Goal: Task Accomplishment & Management: Use online tool/utility

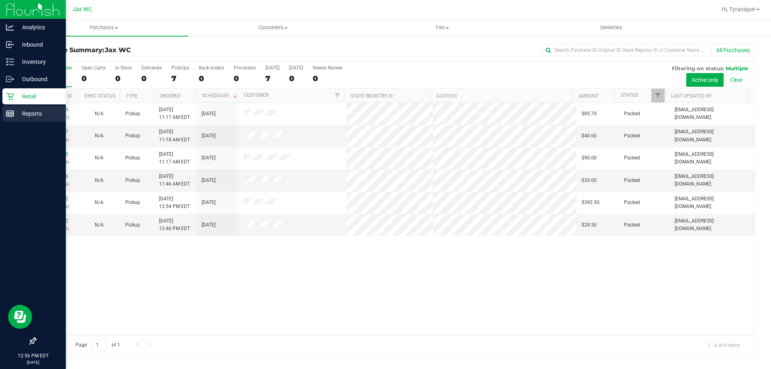
click at [14, 112] on rect at bounding box center [9, 114] width 7 height 6
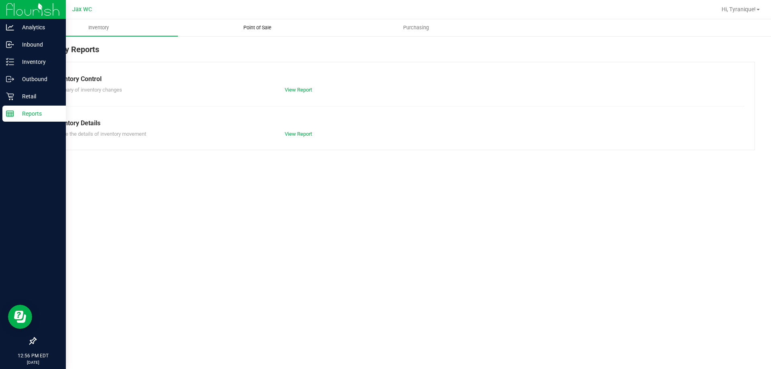
click at [249, 27] on span "Point of Sale" at bounding box center [258, 27] width 50 height 7
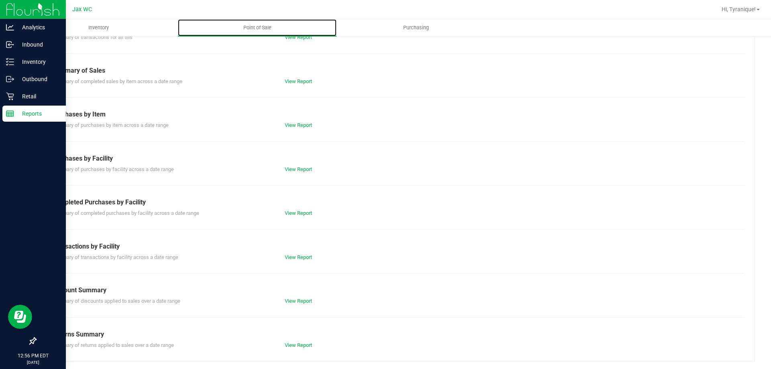
scroll to position [53, 0]
click at [303, 214] on link "View Report" at bounding box center [298, 213] width 27 height 6
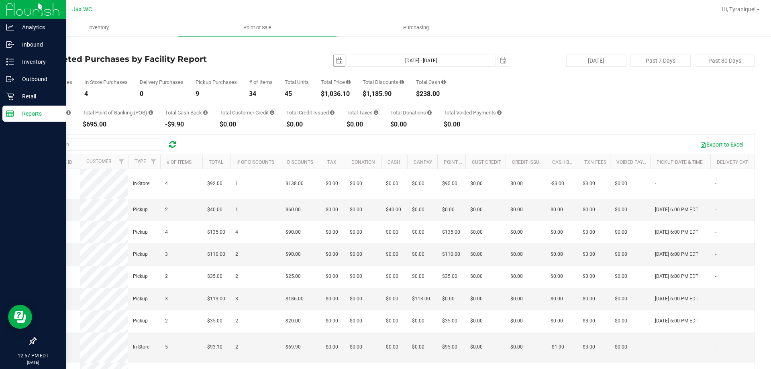
click at [334, 60] on span "select" at bounding box center [339, 60] width 11 height 11
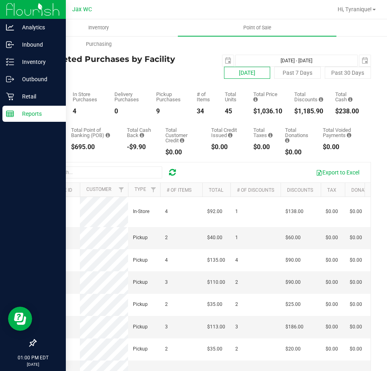
click at [234, 71] on button "[DATE]" at bounding box center [247, 73] width 46 height 12
click at [225, 63] on span "select" at bounding box center [228, 60] width 6 height 6
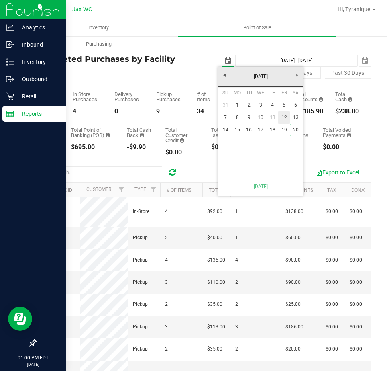
click at [284, 115] on link "12" at bounding box center [284, 117] width 12 height 12
type input "[DATE] - [DATE]"
type input "[DATE]"
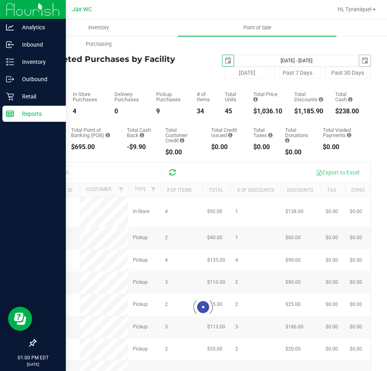
click at [352, 61] on div "[DATE] [DATE] - [DATE] [DATE]" at bounding box center [287, 61] width 180 height 12
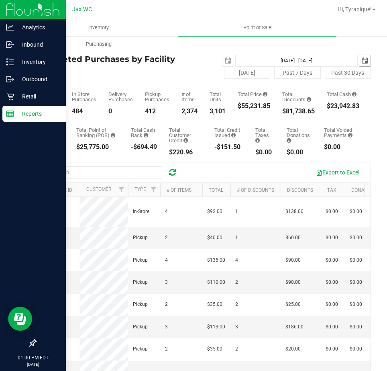
click at [362, 61] on span "select" at bounding box center [365, 60] width 6 height 6
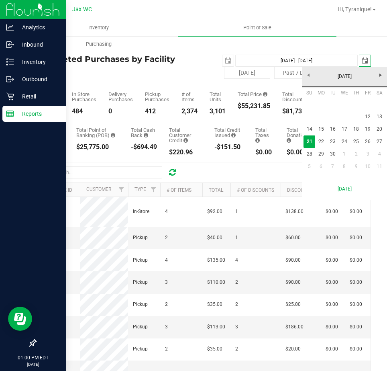
scroll to position [0, 20]
click at [367, 114] on link "12" at bounding box center [368, 116] width 12 height 12
type input "[DATE] - [DATE]"
type input "[DATE]"
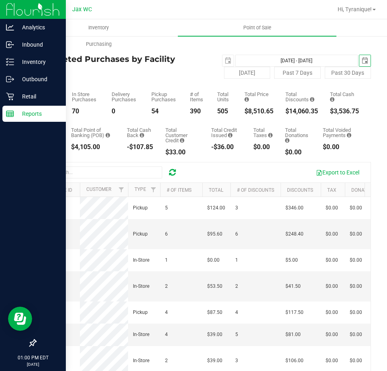
click at [253, 108] on div "$8,510.65" at bounding box center [259, 111] width 29 height 6
copy div "8,510.65"
click at [38, 111] on div "124" at bounding box center [47, 111] width 25 height 6
click at [38, 112] on div "124" at bounding box center [47, 111] width 25 height 6
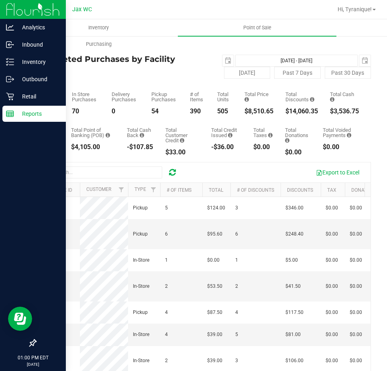
copy div "124"
click at [364, 58] on span "select" at bounding box center [365, 60] width 11 height 11
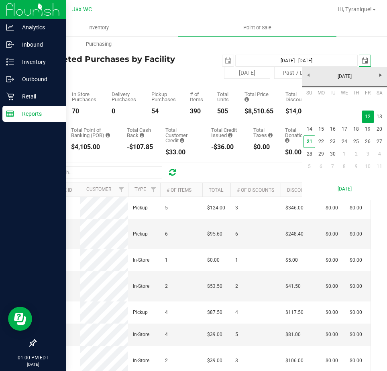
scroll to position [0, 20]
click at [378, 115] on link "13" at bounding box center [380, 116] width 12 height 12
type input "[DATE] - [DATE]"
type input "[DATE]"
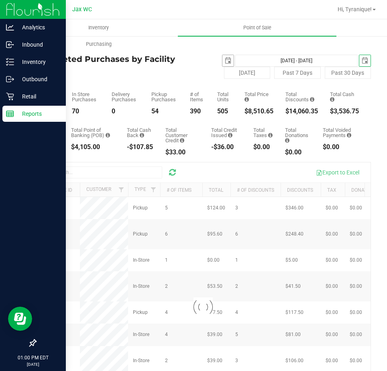
click at [225, 63] on span "select" at bounding box center [228, 60] width 6 height 6
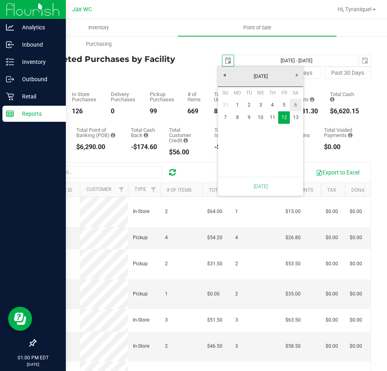
scroll to position [0, 20]
click at [295, 121] on link "13" at bounding box center [296, 117] width 12 height 12
type input "[DATE] - [DATE]"
type input "[DATE]"
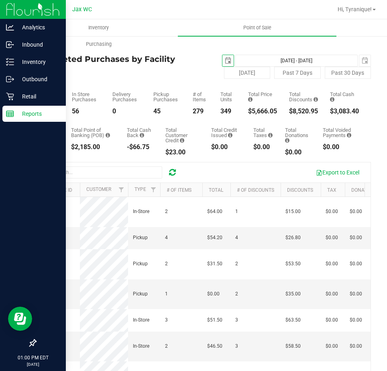
drag, startPoint x: 258, startPoint y: 117, endPoint x: 258, endPoint y: 112, distance: 4.9
click at [258, 116] on div "Total CanPay $441.40 Total Point of Banking (POB) $2,185.00 Total Cash Back -$6…" at bounding box center [203, 134] width 336 height 41
click at [258, 112] on div "$5,666.05" at bounding box center [262, 111] width 29 height 6
copy div "5,666.05"
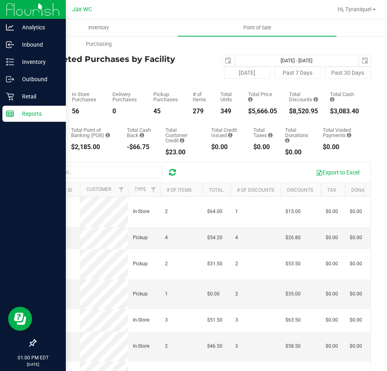
click at [157, 133] on div "Total CanPay $441.40 Total Point of Banking (POB) $2,185.00 Total Cash Back -$6…" at bounding box center [203, 134] width 336 height 41
click at [43, 109] on div "101" at bounding box center [47, 111] width 25 height 6
click at [42, 109] on div "101" at bounding box center [47, 111] width 25 height 6
copy div "101"
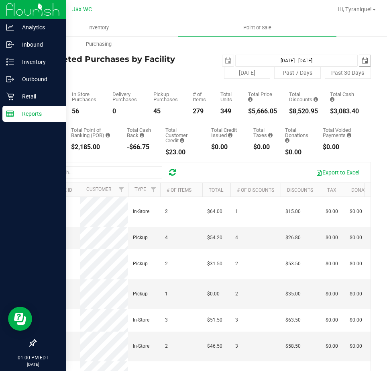
click at [362, 60] on span "select" at bounding box center [365, 60] width 11 height 11
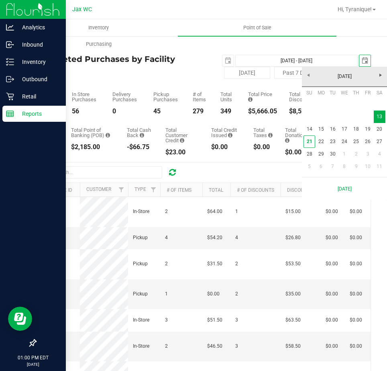
scroll to position [0, 20]
click at [312, 129] on link "14" at bounding box center [310, 129] width 12 height 12
type input "[DATE] - [DATE]"
type input "[DATE]"
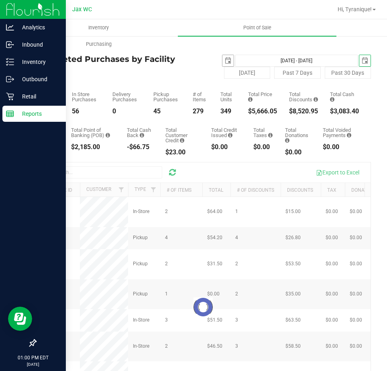
click at [228, 61] on span "select" at bounding box center [228, 60] width 11 height 11
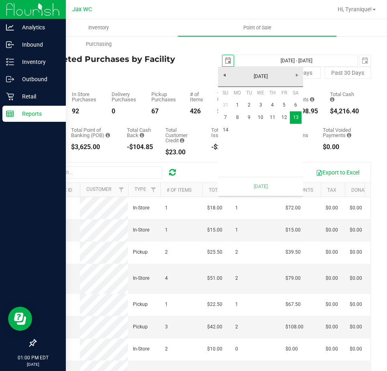
scroll to position [0, 20]
click at [229, 130] on link "14" at bounding box center [226, 130] width 12 height 12
type input "[DATE] - [DATE]"
type input "[DATE]"
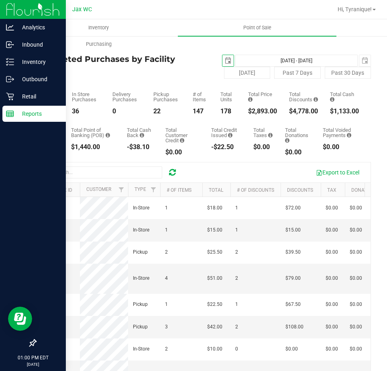
click at [258, 116] on div "Back Completed Purchases by Facility Report [DATE] [DATE] - [DATE] [DATE] [DATE…" at bounding box center [203, 247] width 336 height 408
click at [258, 118] on div "Total CanPay $358.10 Total Point of Banking (POB) $1,440.00 Total Cash Back -$3…" at bounding box center [203, 134] width 336 height 41
click at [259, 112] on div "$2,893.00" at bounding box center [262, 111] width 29 height 6
copy div "2,893.00"
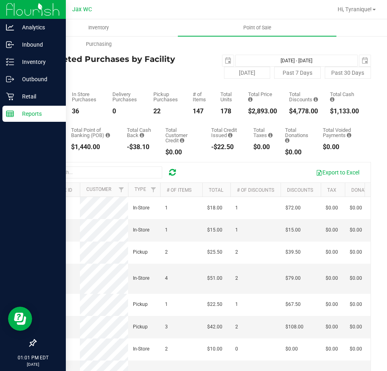
click at [35, 109] on div "Back Completed Purchases by Facility Report [DATE] [DATE] - [DATE] [DATE] [DATE…" at bounding box center [203, 247] width 368 height 424
click at [36, 110] on div "58" at bounding box center [47, 111] width 25 height 6
copy div "58"
click at [360, 59] on span "select" at bounding box center [365, 60] width 11 height 11
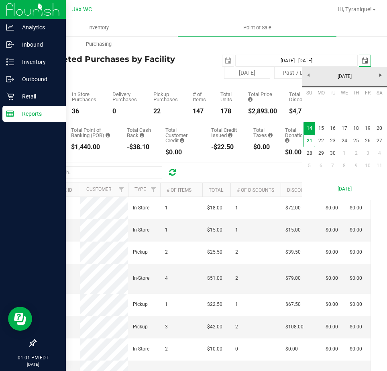
scroll to position [0, 20]
click at [320, 127] on link "15" at bounding box center [321, 128] width 12 height 12
type input "[DATE] - [DATE]"
type input "[DATE]"
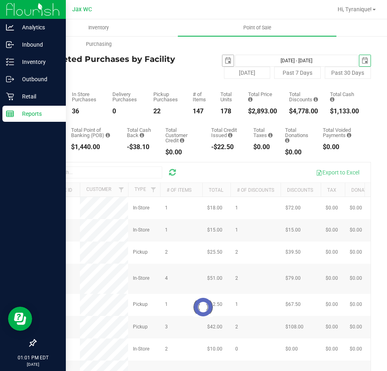
click at [225, 59] on span "select" at bounding box center [228, 60] width 6 height 6
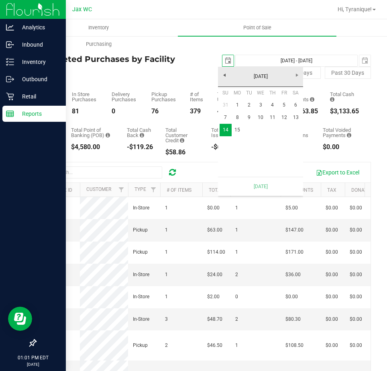
scroll to position [0, 20]
click at [235, 127] on link "15" at bounding box center [238, 130] width 12 height 12
type input "[DATE] - [DATE]"
type input "[DATE]"
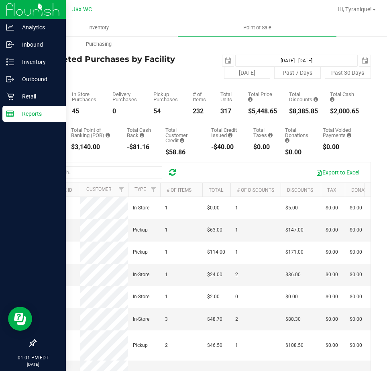
click at [254, 110] on div "$5,448.65" at bounding box center [262, 111] width 29 height 6
click at [253, 110] on div "$5,448.65" at bounding box center [262, 111] width 29 height 6
copy div "5,448.65"
click at [41, 111] on div "99" at bounding box center [47, 111] width 25 height 6
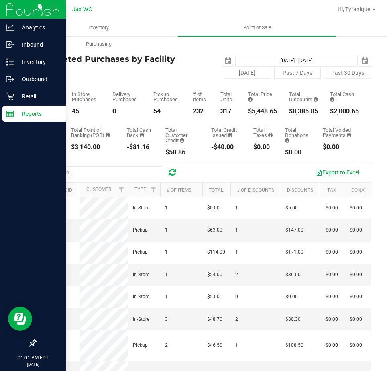
click at [41, 111] on div "99" at bounding box center [47, 111] width 25 height 6
copy div "99"
click at [362, 59] on span "select" at bounding box center [365, 60] width 6 height 6
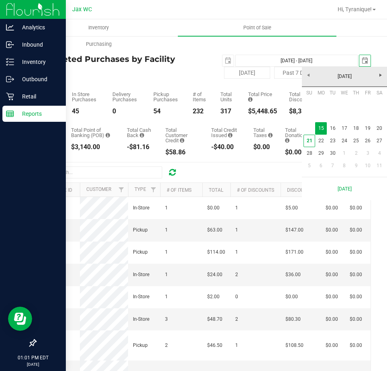
scroll to position [0, 20]
click at [335, 128] on link "16" at bounding box center [333, 128] width 12 height 12
type input "[DATE] - [DATE]"
type input "[DATE]"
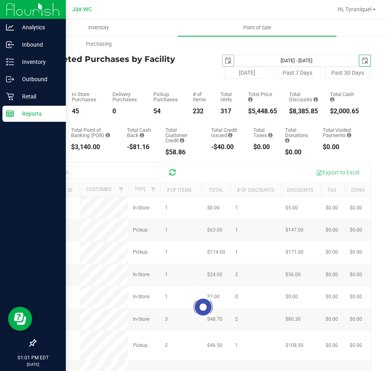
click at [225, 59] on span "select" at bounding box center [228, 60] width 6 height 6
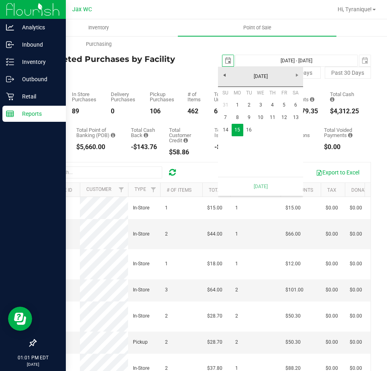
scroll to position [0, 20]
click at [251, 128] on link "16" at bounding box center [249, 130] width 12 height 12
type input "[DATE] - [DATE]"
type input "[DATE]"
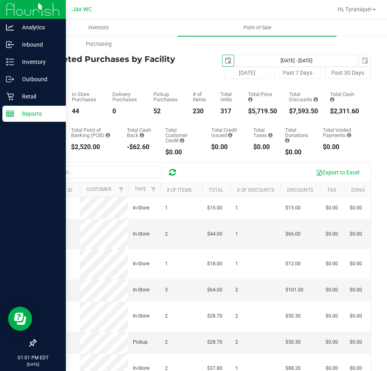
click at [255, 114] on div "Back Completed Purchases by Facility Report [DATE] [DATE] - [DATE] [DATE] [DATE…" at bounding box center [203, 247] width 336 height 408
click at [255, 113] on div "$5,719.50" at bounding box center [262, 111] width 29 height 6
click at [37, 111] on div "96" at bounding box center [47, 111] width 25 height 6
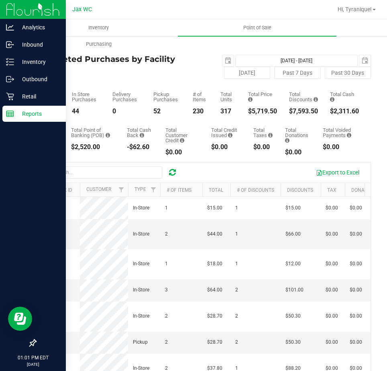
copy div "96"
click at [362, 59] on span "select" at bounding box center [365, 60] width 6 height 6
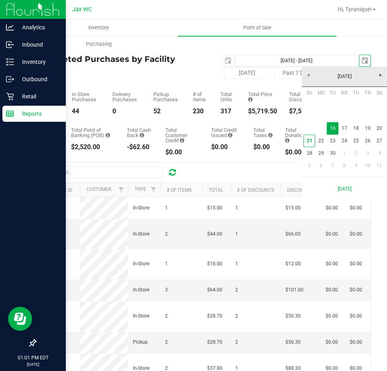
scroll to position [0, 20]
click at [345, 126] on link "17" at bounding box center [345, 128] width 12 height 12
type input "[DATE] - [DATE]"
type input "[DATE]"
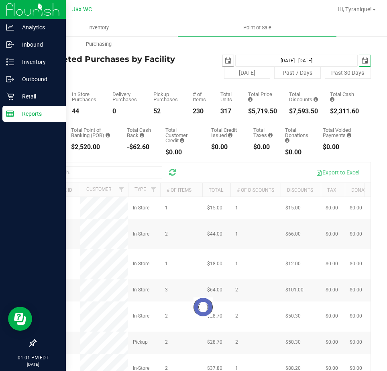
click at [225, 59] on span "select" at bounding box center [228, 60] width 6 height 6
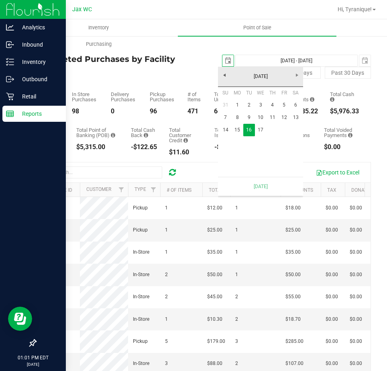
scroll to position [0, 20]
click at [262, 129] on link "17" at bounding box center [261, 130] width 12 height 12
type input "[DATE] - [DATE]"
type input "[DATE]"
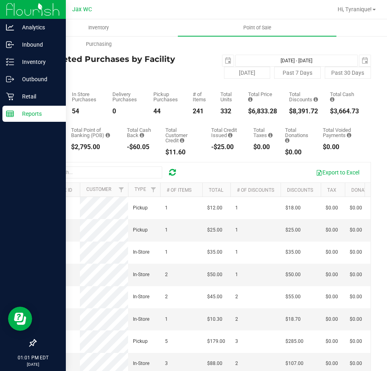
click at [261, 106] on div "Total Price $6,833.28" at bounding box center [262, 103] width 29 height 23
copy div "6,833.28"
click at [42, 106] on div "Total Purchases 98" at bounding box center [47, 103] width 25 height 23
click at [42, 107] on div "Total Purchases 98" at bounding box center [47, 103] width 25 height 23
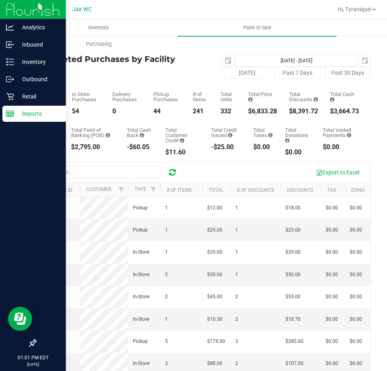
click at [42, 107] on div "Total Purchases 98" at bounding box center [47, 103] width 25 height 23
drag, startPoint x: 354, startPoint y: 58, endPoint x: 359, endPoint y: 63, distance: 7.4
click at [360, 60] on span "select" at bounding box center [365, 60] width 11 height 11
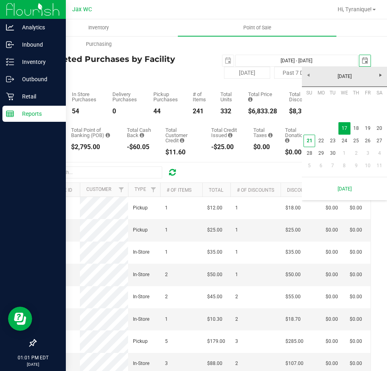
scroll to position [0, 20]
click at [357, 128] on link "18" at bounding box center [357, 128] width 12 height 12
type input "[DATE] - [DATE]"
type input "[DATE]"
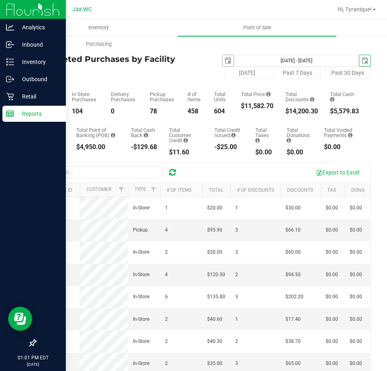
click at [227, 62] on span "select" at bounding box center [228, 60] width 6 height 6
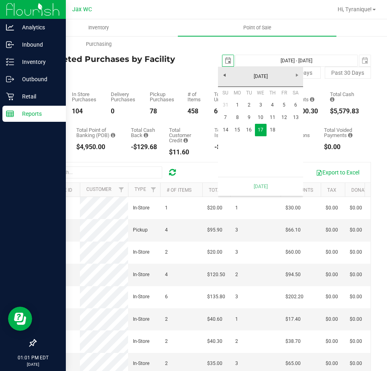
scroll to position [0, 20]
click at [264, 130] on link "17" at bounding box center [261, 130] width 12 height 12
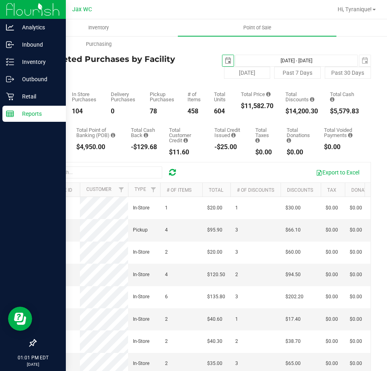
click at [227, 62] on span "select" at bounding box center [228, 60] width 6 height 6
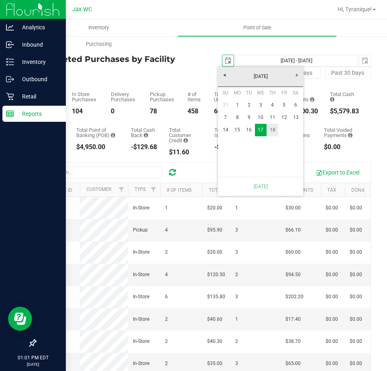
click at [271, 129] on link "18" at bounding box center [273, 130] width 12 height 12
type input "[DATE] - [DATE]"
type input "[DATE]"
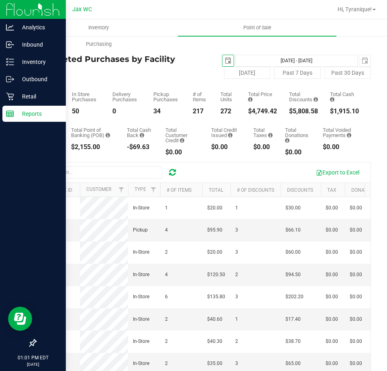
click at [260, 115] on div "Total CanPay $748.95 Total Point of Banking (POB) $2,155.00 Total Cash Back -$6…" at bounding box center [203, 134] width 336 height 41
click at [260, 112] on div "$4,749.42" at bounding box center [262, 111] width 29 height 6
click at [41, 110] on div "84" at bounding box center [47, 111] width 25 height 6
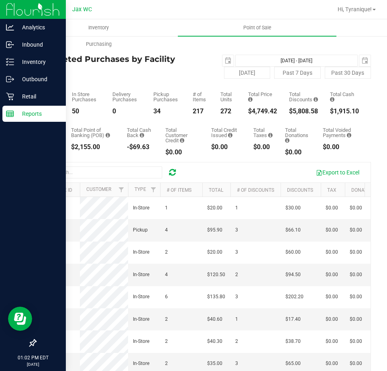
click at [41, 110] on div "84" at bounding box center [47, 111] width 25 height 6
click at [362, 61] on span "select" at bounding box center [365, 60] width 6 height 6
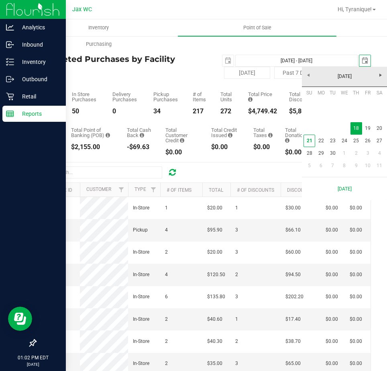
scroll to position [0, 20]
click at [369, 123] on link "19" at bounding box center [368, 128] width 12 height 12
type input "[DATE] - [DATE]"
type input "[DATE]"
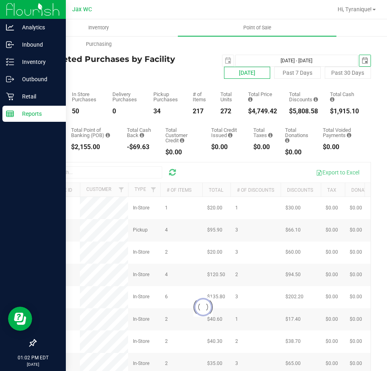
click at [243, 72] on button "[DATE]" at bounding box center [247, 73] width 46 height 12
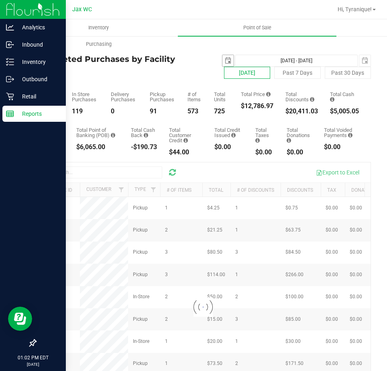
type input "[DATE] - [DATE]"
click at [226, 65] on span "select" at bounding box center [228, 60] width 11 height 11
type input "[DATE]"
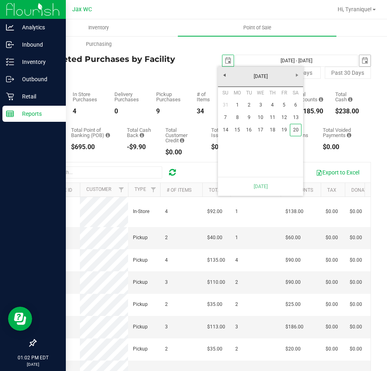
click at [362, 62] on span "select" at bounding box center [365, 60] width 6 height 6
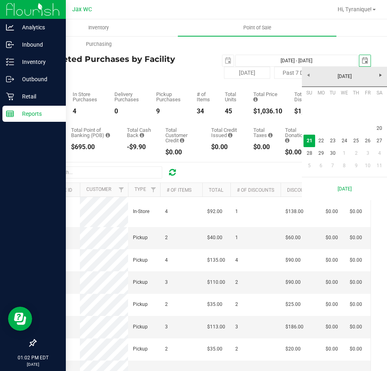
scroll to position [0, 20]
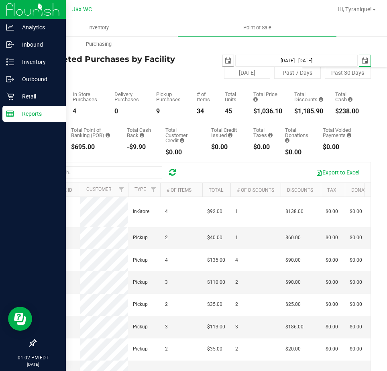
click at [225, 60] on span "select" at bounding box center [228, 60] width 6 height 6
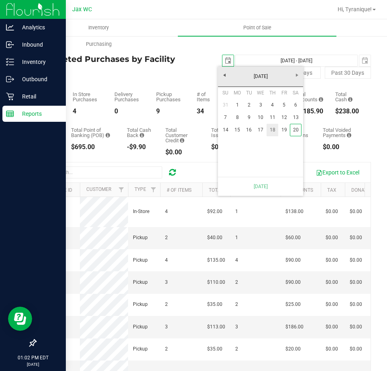
click at [272, 129] on link "18" at bounding box center [273, 130] width 12 height 12
type input "[DATE] - [DATE]"
type input "[DATE]"
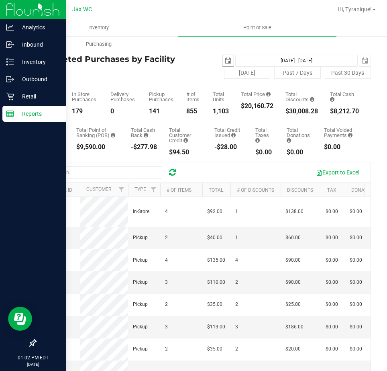
click at [225, 62] on span "select" at bounding box center [228, 60] width 6 height 6
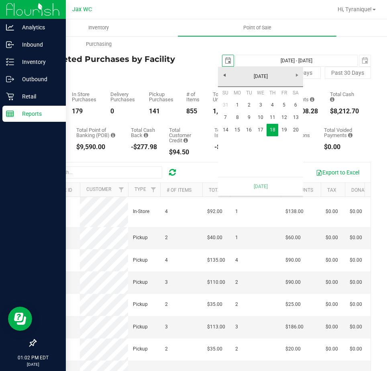
scroll to position [0, 20]
click at [285, 129] on link "19" at bounding box center [284, 130] width 12 height 12
type input "[DATE] - [DATE]"
type input "[DATE]"
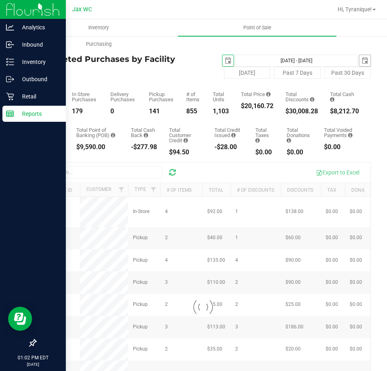
drag, startPoint x: 355, startPoint y: 57, endPoint x: 364, endPoint y: 57, distance: 8.8
click at [360, 57] on span "select" at bounding box center [365, 60] width 11 height 11
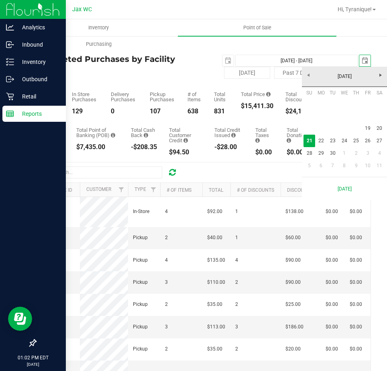
scroll to position [0, 20]
click at [364, 129] on link "19" at bounding box center [368, 128] width 12 height 12
type input "[DATE] - [DATE]"
type input "[DATE]"
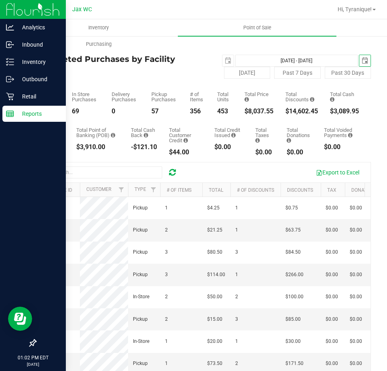
click at [247, 109] on div "$8,037.55" at bounding box center [259, 111] width 29 height 6
click at [246, 109] on div "$8,037.55" at bounding box center [259, 111] width 29 height 6
click at [40, 107] on div "Total Purchases 126" at bounding box center [47, 103] width 25 height 23
click at [40, 108] on div "126" at bounding box center [47, 111] width 25 height 6
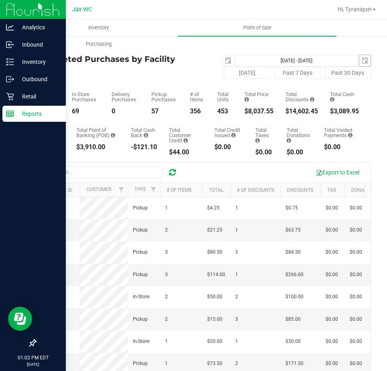
click at [360, 61] on span "select" at bounding box center [365, 60] width 11 height 11
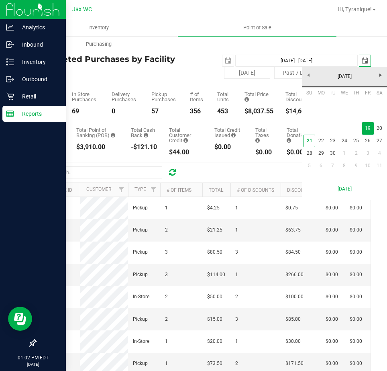
scroll to position [0, 20]
click at [376, 130] on link "20" at bounding box center [380, 128] width 12 height 12
type input "[DATE] - [DATE]"
type input "[DATE]"
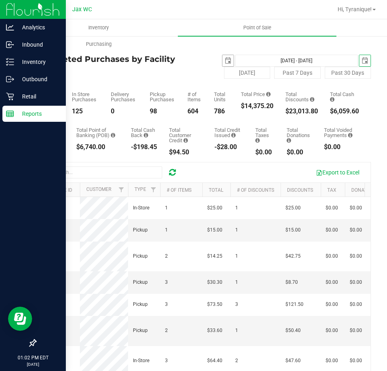
click at [225, 61] on span "select" at bounding box center [228, 60] width 6 height 6
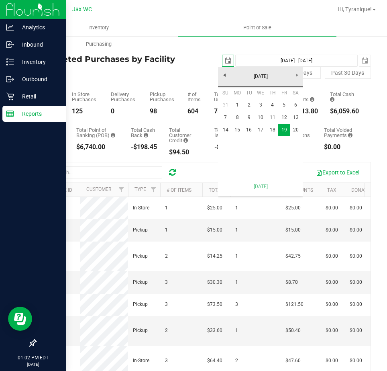
scroll to position [0, 20]
click at [293, 128] on link "20" at bounding box center [296, 130] width 12 height 12
type input "[DATE] - [DATE]"
type input "[DATE]"
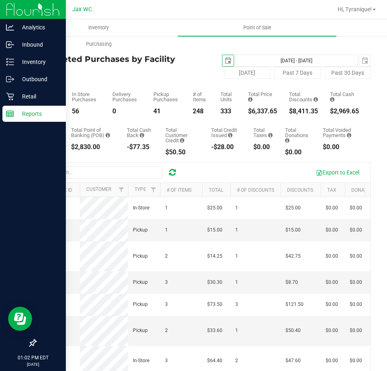
click at [256, 112] on div "$6,337.65" at bounding box center [262, 111] width 29 height 6
click at [41, 108] on div "97" at bounding box center [47, 111] width 25 height 6
click at [42, 108] on div "97" at bounding box center [47, 111] width 25 height 6
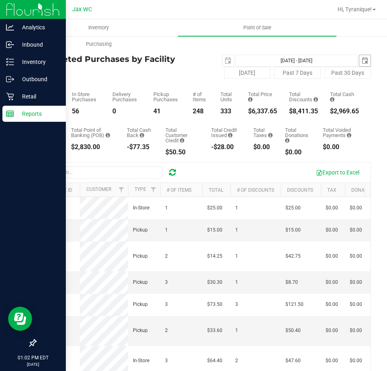
click at [360, 64] on span "select" at bounding box center [365, 60] width 11 height 11
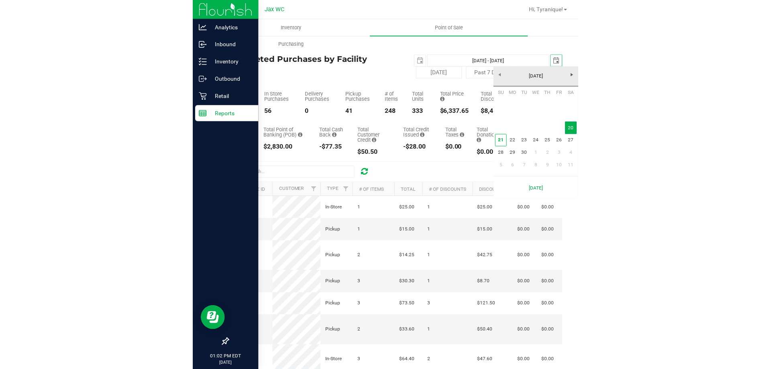
scroll to position [0, 20]
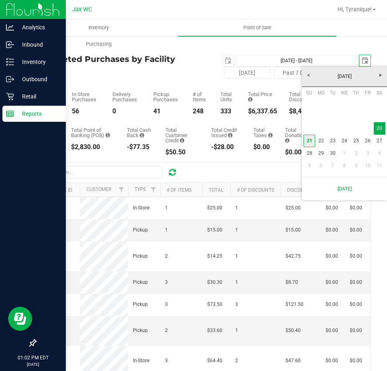
click at [311, 142] on link "21" at bounding box center [310, 141] width 12 height 12
type input "[DATE] - [DATE]"
type input "[DATE]"
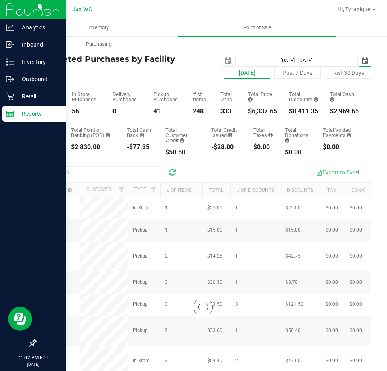
click at [247, 74] on button "[DATE]" at bounding box center [247, 73] width 46 height 12
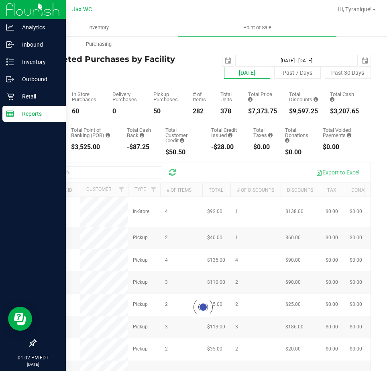
type input "[DATE] - [DATE]"
type input "[DATE]"
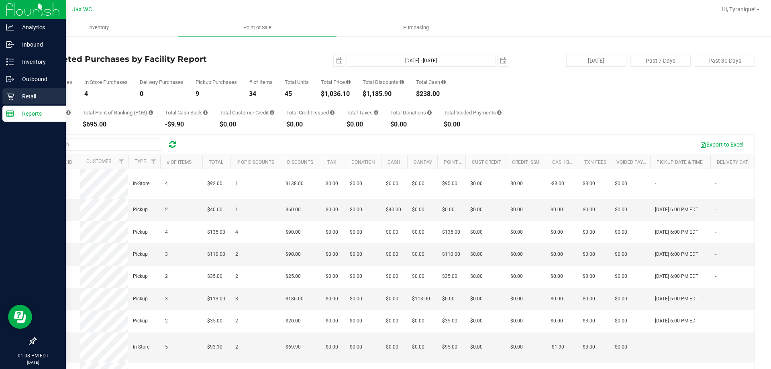
click at [8, 94] on icon at bounding box center [10, 96] width 8 height 8
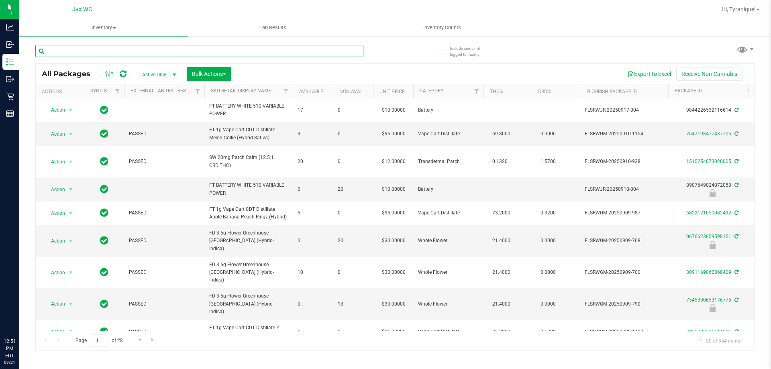
click at [179, 53] on input "text" at bounding box center [199, 51] width 328 height 12
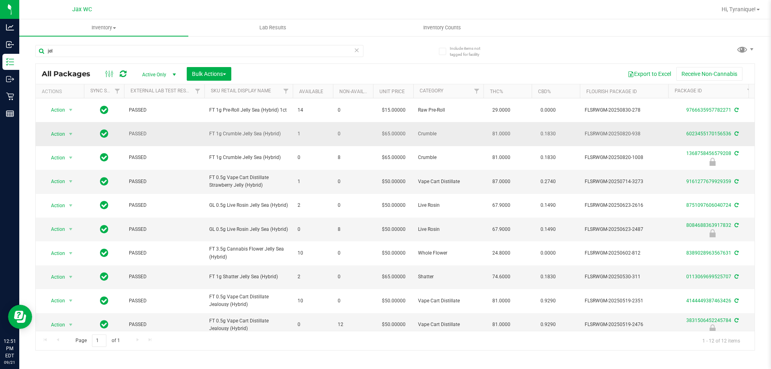
drag, startPoint x: 211, startPoint y: 134, endPoint x: 281, endPoint y: 137, distance: 70.4
click at [281, 137] on span "FT 1g Crumble Jelly Sea (Hybrid)" at bounding box center [248, 134] width 79 height 8
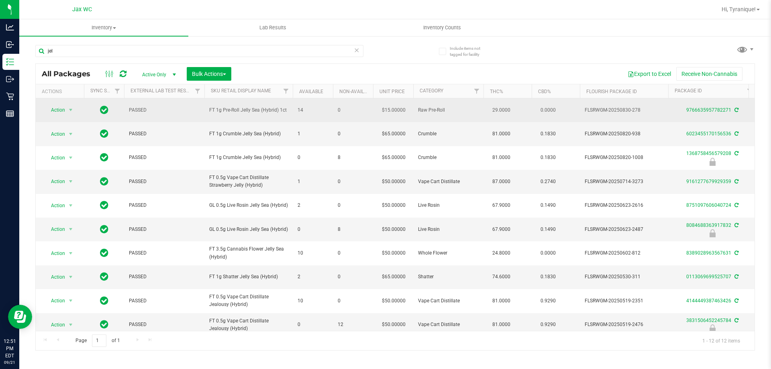
copy span "FT 1g Crumble Jelly Sea (Hybrid)"
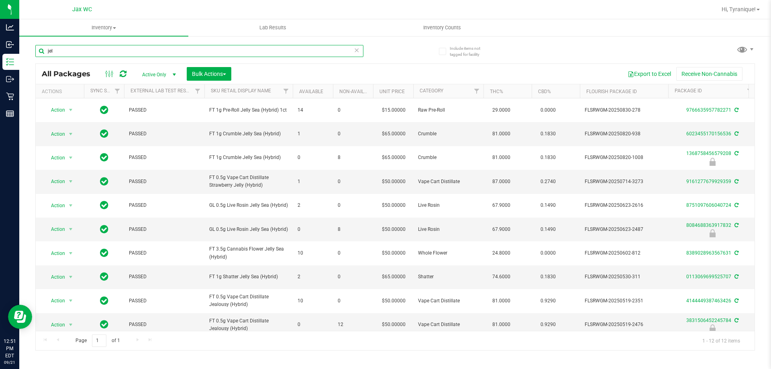
click at [214, 51] on input "jel" at bounding box center [199, 51] width 328 height 12
paste input "FT 1g Crumble Jelly Sea (Hybrid)"
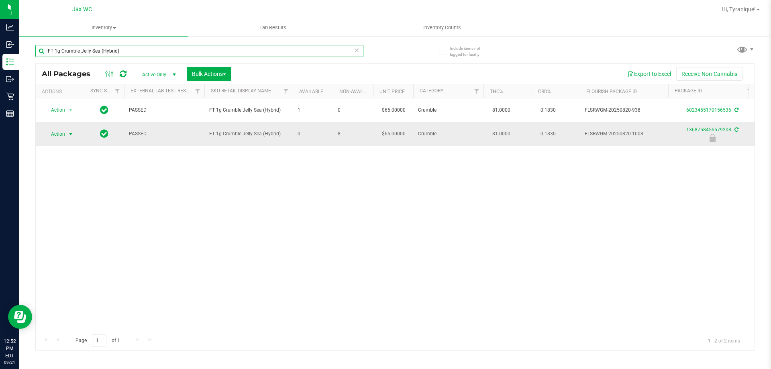
type input "FT 1g Crumble Jelly Sea (Hybrid)"
click at [57, 134] on span "Action" at bounding box center [55, 134] width 22 height 11
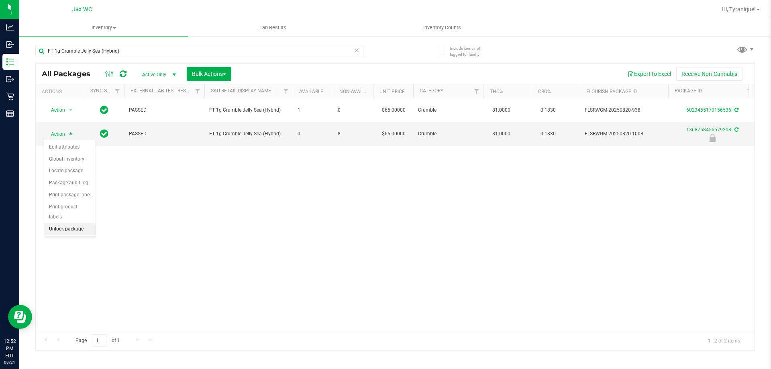
click at [84, 223] on li "Unlock package" at bounding box center [69, 229] width 51 height 12
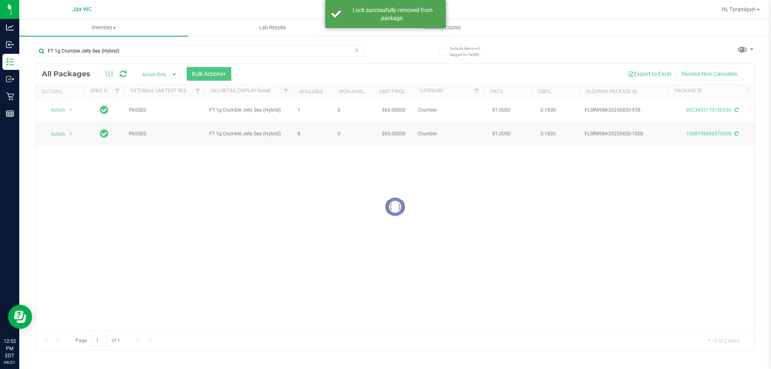
click at [61, 134] on div at bounding box center [395, 207] width 719 height 286
click at [59, 134] on span "Action" at bounding box center [55, 134] width 22 height 11
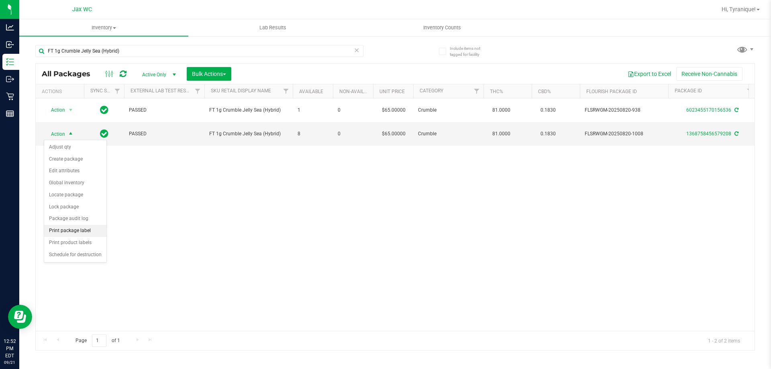
click at [66, 229] on li "Print package label" at bounding box center [75, 231] width 62 height 12
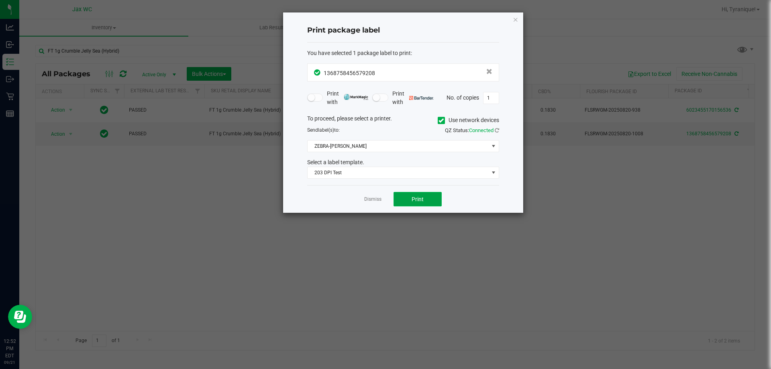
click at [409, 197] on button "Print" at bounding box center [418, 199] width 48 height 14
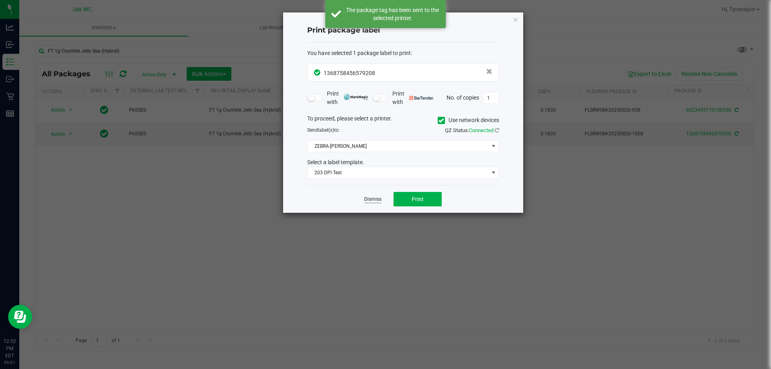
click at [367, 198] on link "Dismiss" at bounding box center [372, 199] width 17 height 7
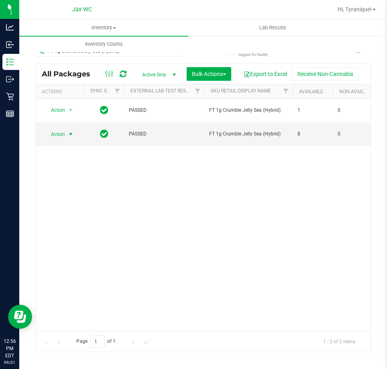
click at [213, 234] on div "Action Action Adjust qty Create package Edit attributes Global inventory Locate…" at bounding box center [203, 214] width 335 height 232
click at [199, 187] on div "Action Action Adjust qty Create package Edit attributes Global inventory Locate…" at bounding box center [203, 214] width 335 height 232
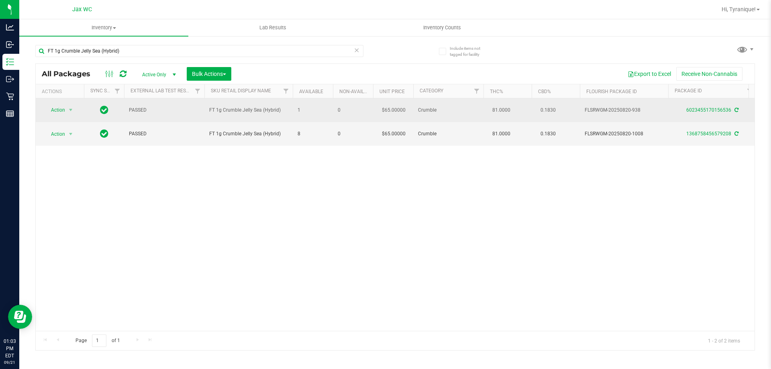
click at [738, 108] on icon at bounding box center [737, 110] width 4 height 5
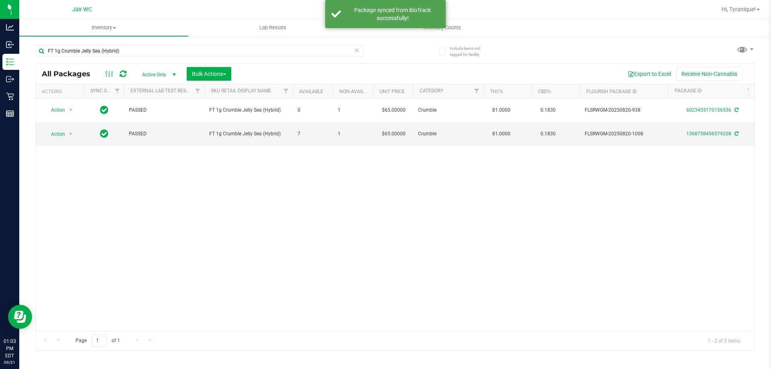
click at [356, 50] on icon at bounding box center [357, 50] width 6 height 10
